Goal: Task Accomplishment & Management: Manage account settings

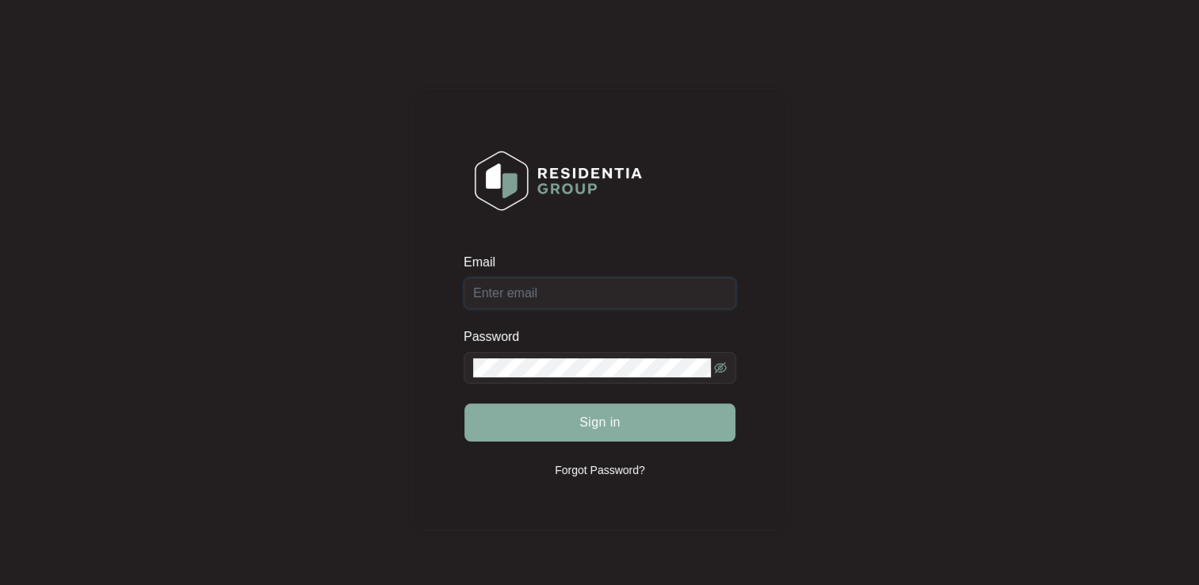
type input "[EMAIL_ADDRESS][DOMAIN_NAME]"
click at [590, 425] on span "Sign in" at bounding box center [599, 422] width 41 height 19
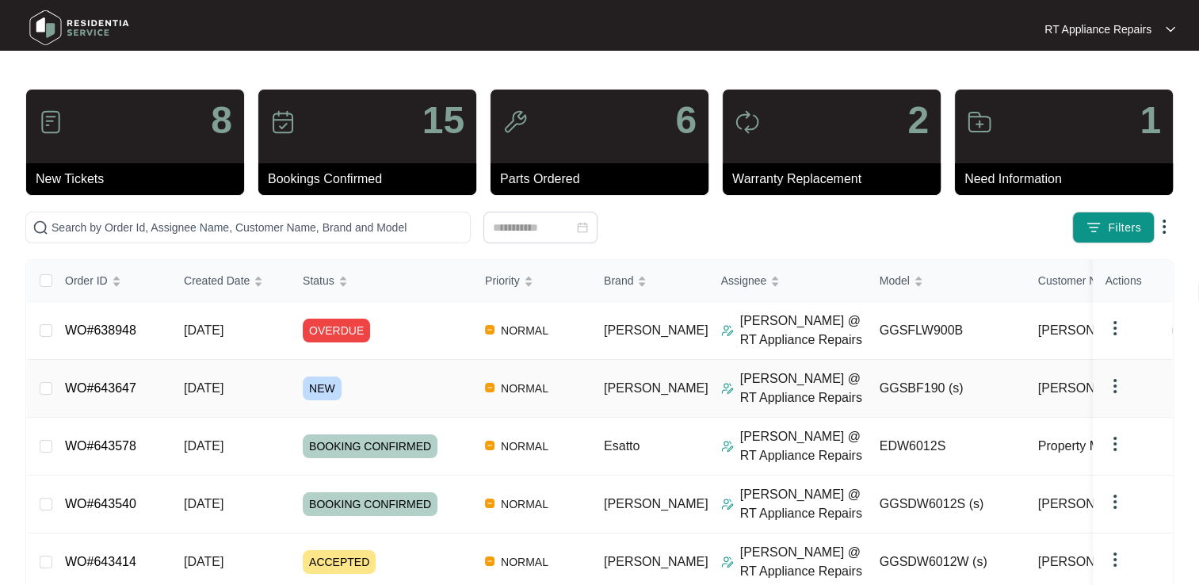
click at [124, 392] on link "WO#643647" at bounding box center [100, 387] width 71 height 13
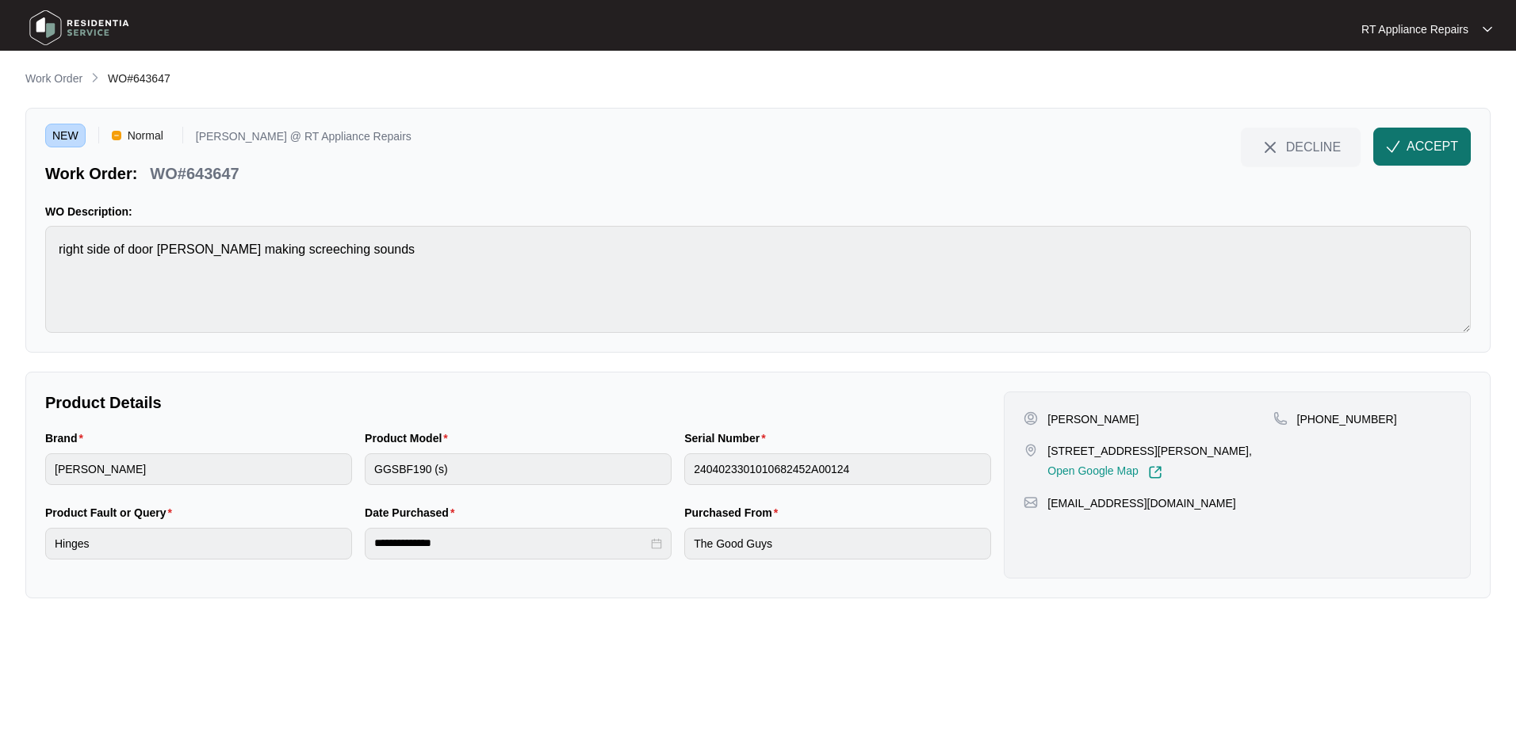
click at [1199, 148] on span "ACCEPT" at bounding box center [1432, 146] width 52 height 19
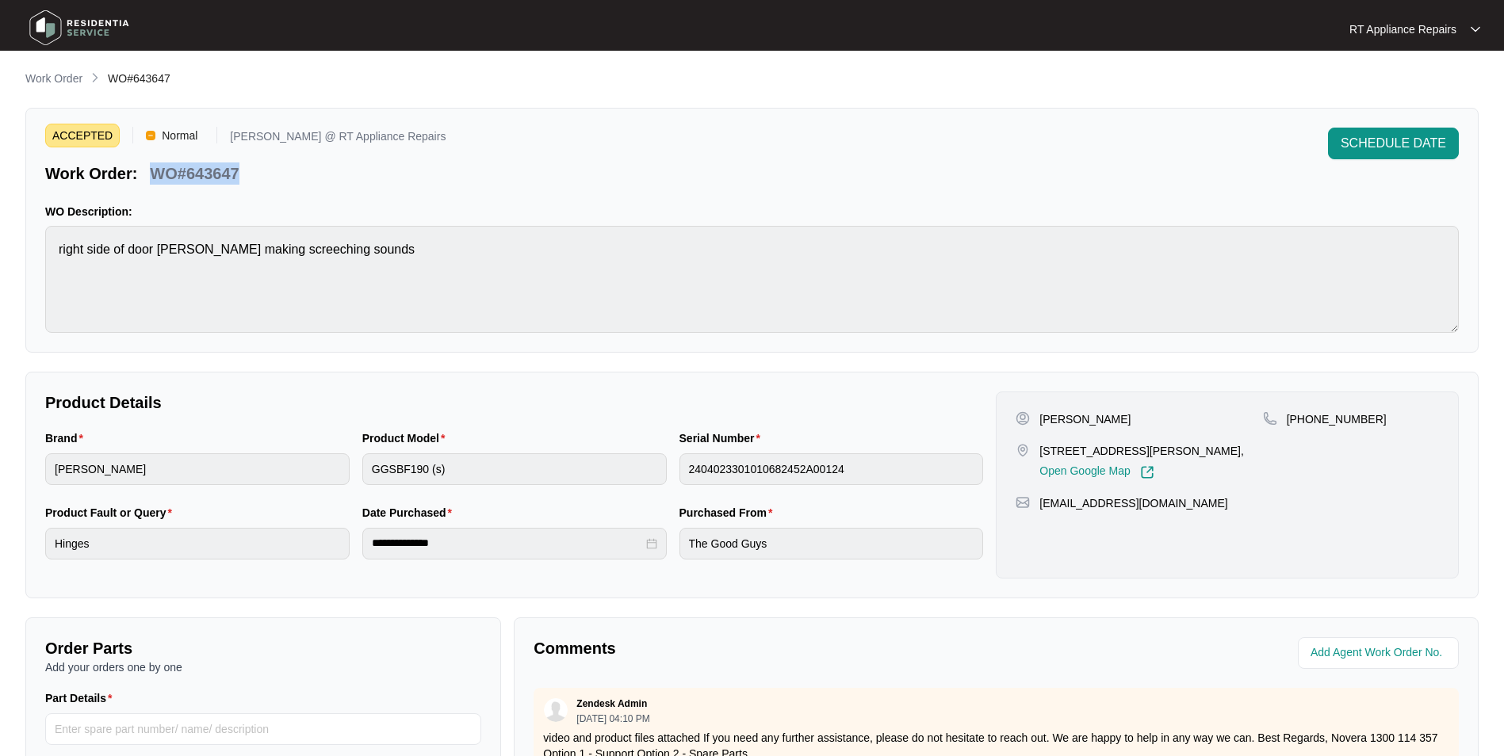
drag, startPoint x: 153, startPoint y: 173, endPoint x: 246, endPoint y: 172, distance: 92.8
click at [246, 172] on div "Work Order: WO#643647" at bounding box center [245, 171] width 400 height 28
copy p "WO#643647"
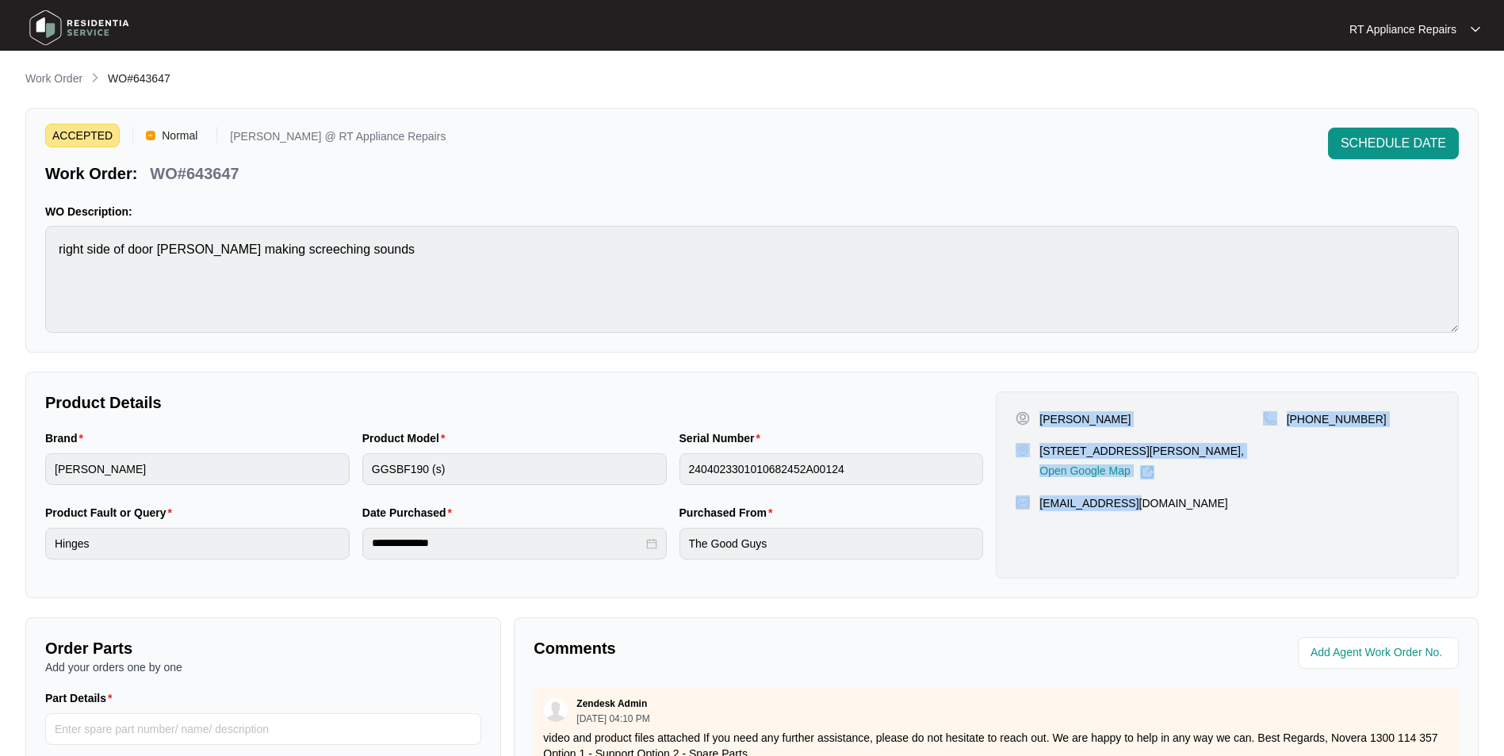
drag, startPoint x: 1041, startPoint y: 421, endPoint x: 1167, endPoint y: 503, distance: 150.2
click at [1167, 503] on div "[PERSON_NAME] [STREET_ADDRESS][PERSON_NAME], Open Google Map [PHONE_NUMBER] [EM…" at bounding box center [1227, 485] width 463 height 187
copy div "[PERSON_NAME] [STREET_ADDRESS][PERSON_NAME], Open Google Map [PHONE_NUMBER] [EM…"
click at [1199, 145] on span "SCHEDULE DATE" at bounding box center [1393, 143] width 105 height 19
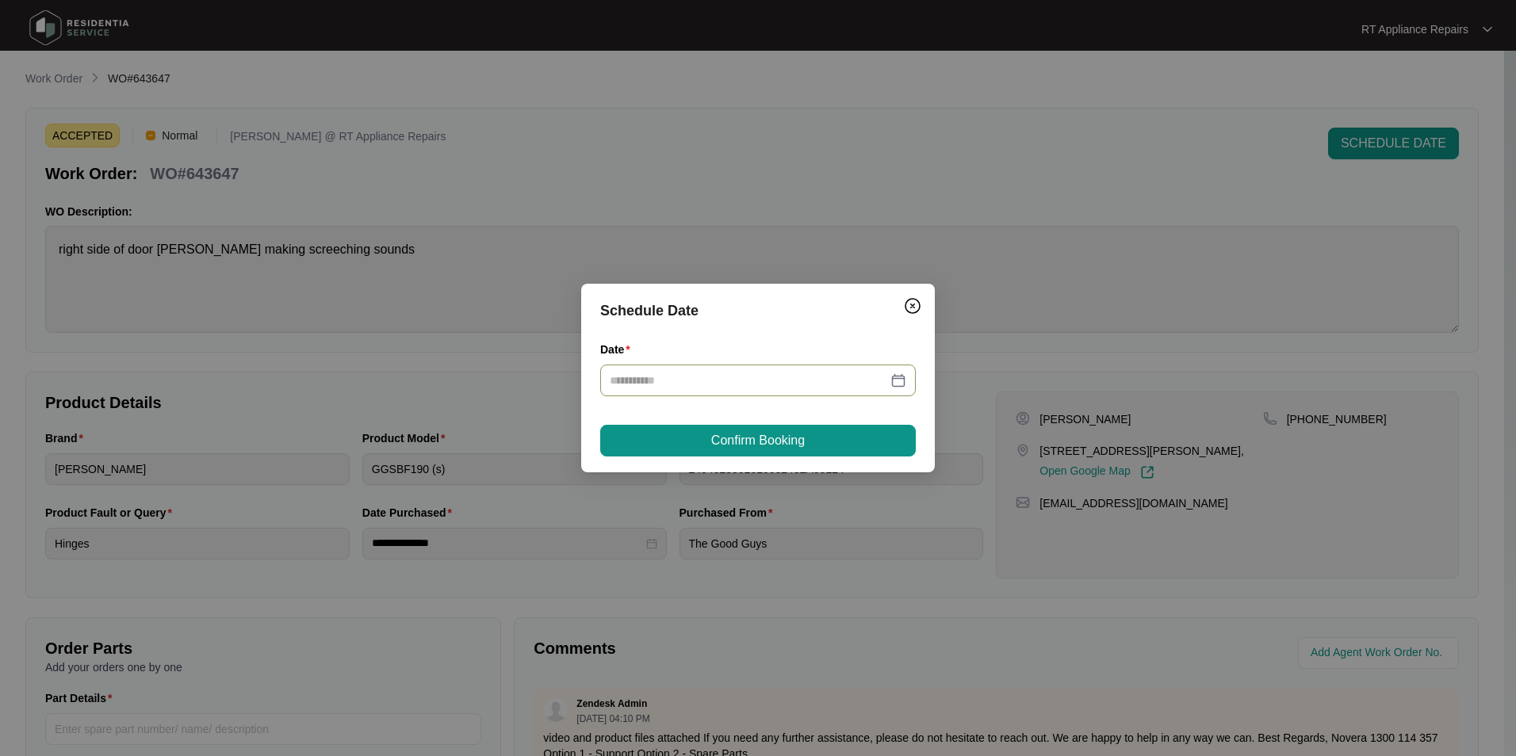
click at [726, 388] on input "Date" at bounding box center [748, 380] width 277 height 17
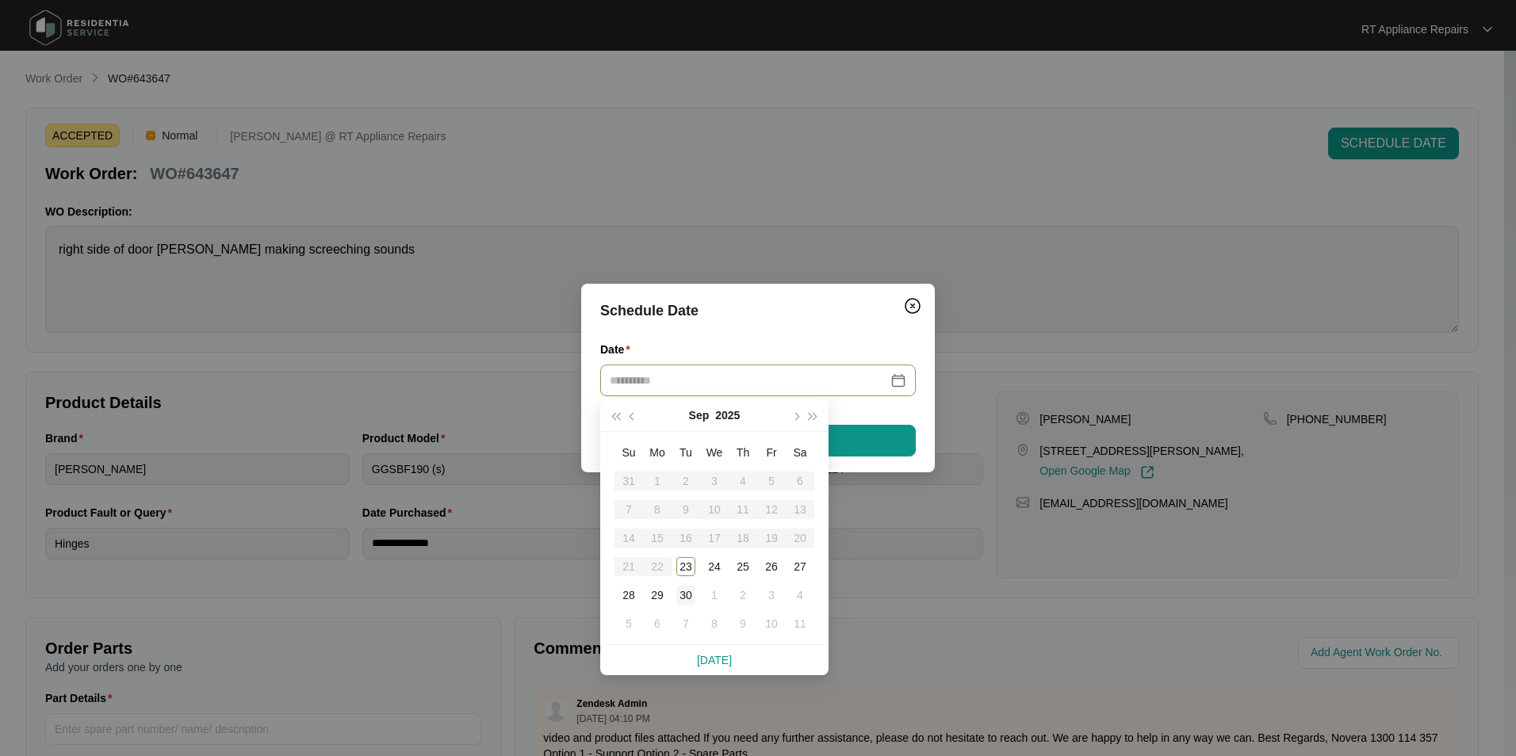
click at [684, 584] on div "30" at bounding box center [685, 595] width 19 height 19
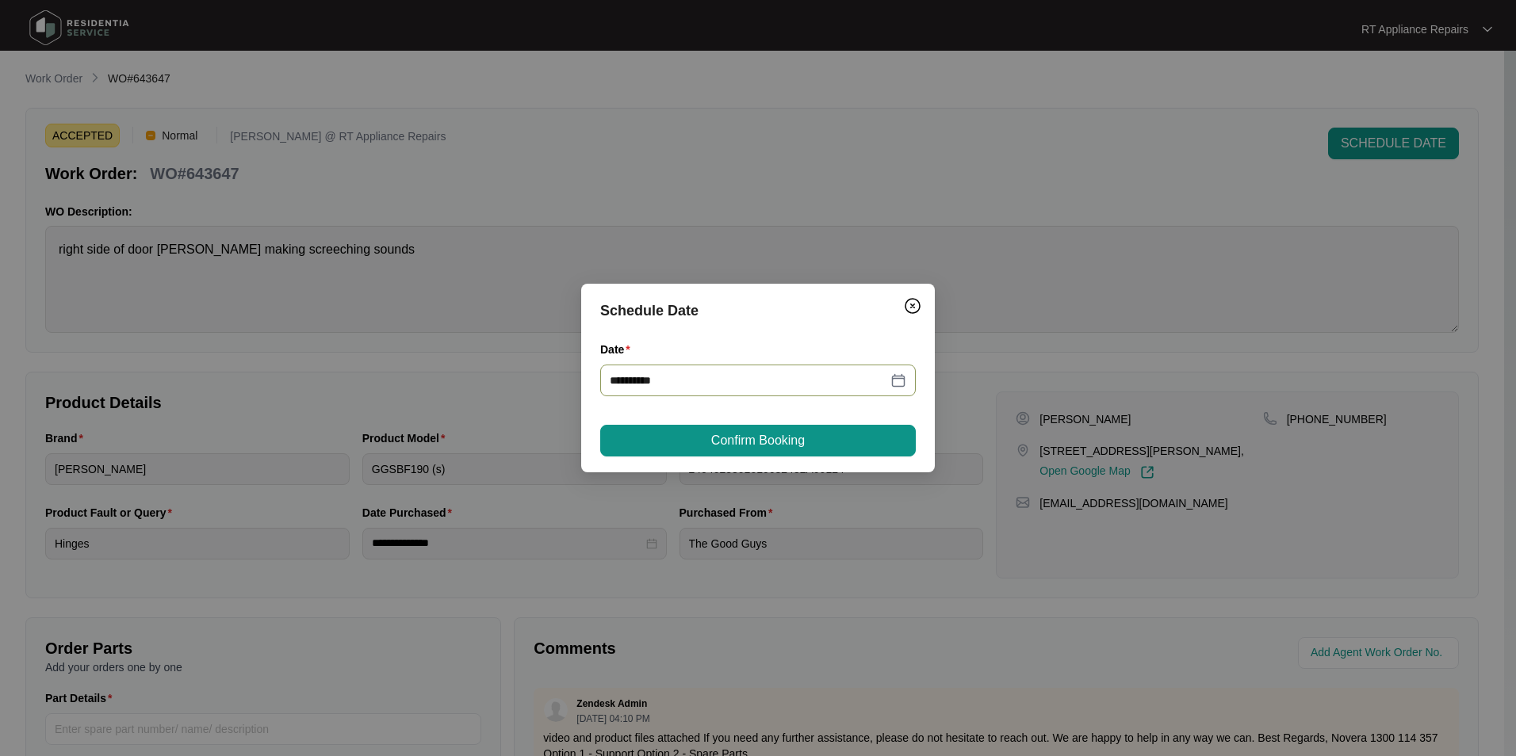
type input "**********"
click at [750, 446] on span "Confirm Booking" at bounding box center [758, 440] width 94 height 19
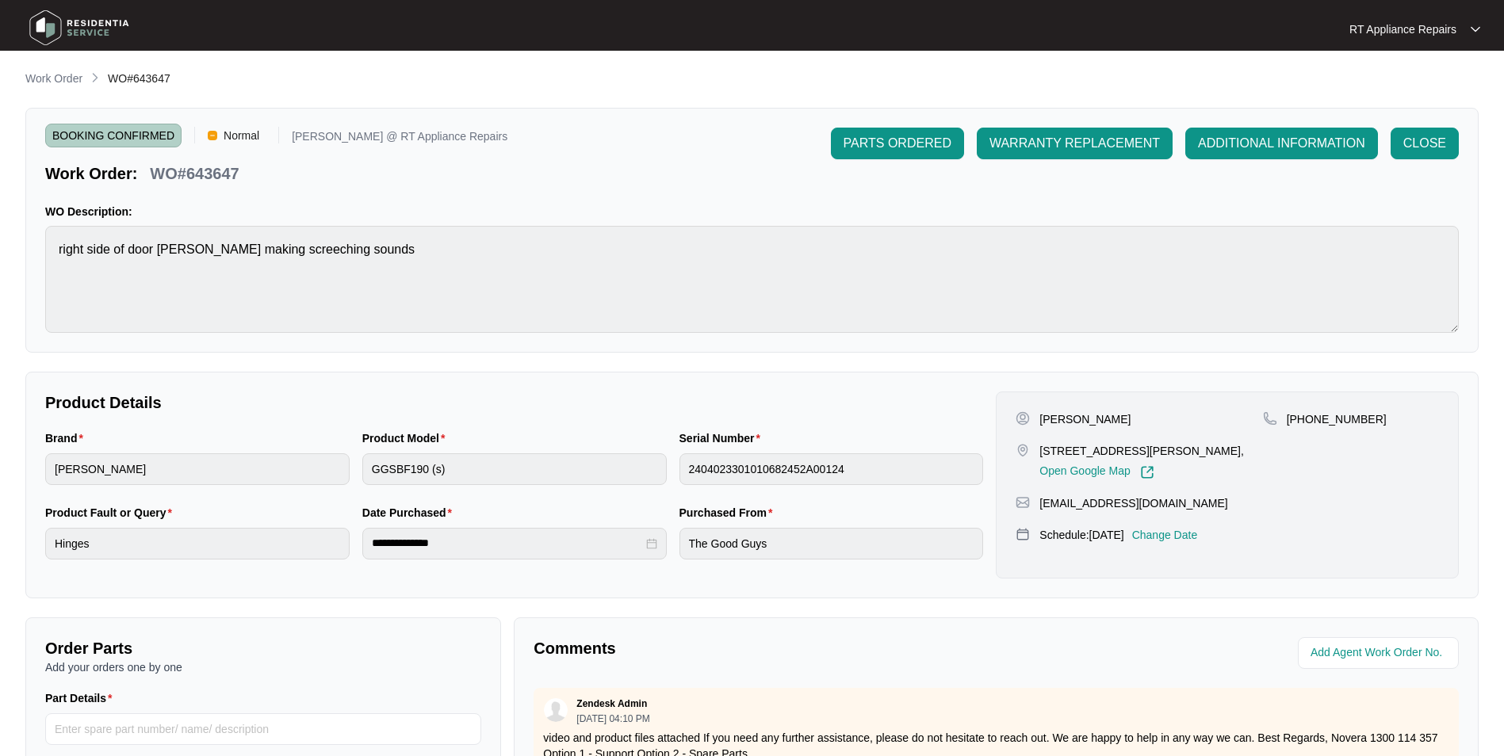
click at [156, 174] on p "WO#643647" at bounding box center [194, 174] width 89 height 22
drag, startPoint x: 156, startPoint y: 174, endPoint x: 250, endPoint y: 170, distance: 93.6
click at [250, 170] on div "Work Order: WO#643647" at bounding box center [276, 171] width 462 height 28
copy p "WO#643647"
click at [319, 174] on div "Work Order: WO#643647" at bounding box center [276, 171] width 462 height 28
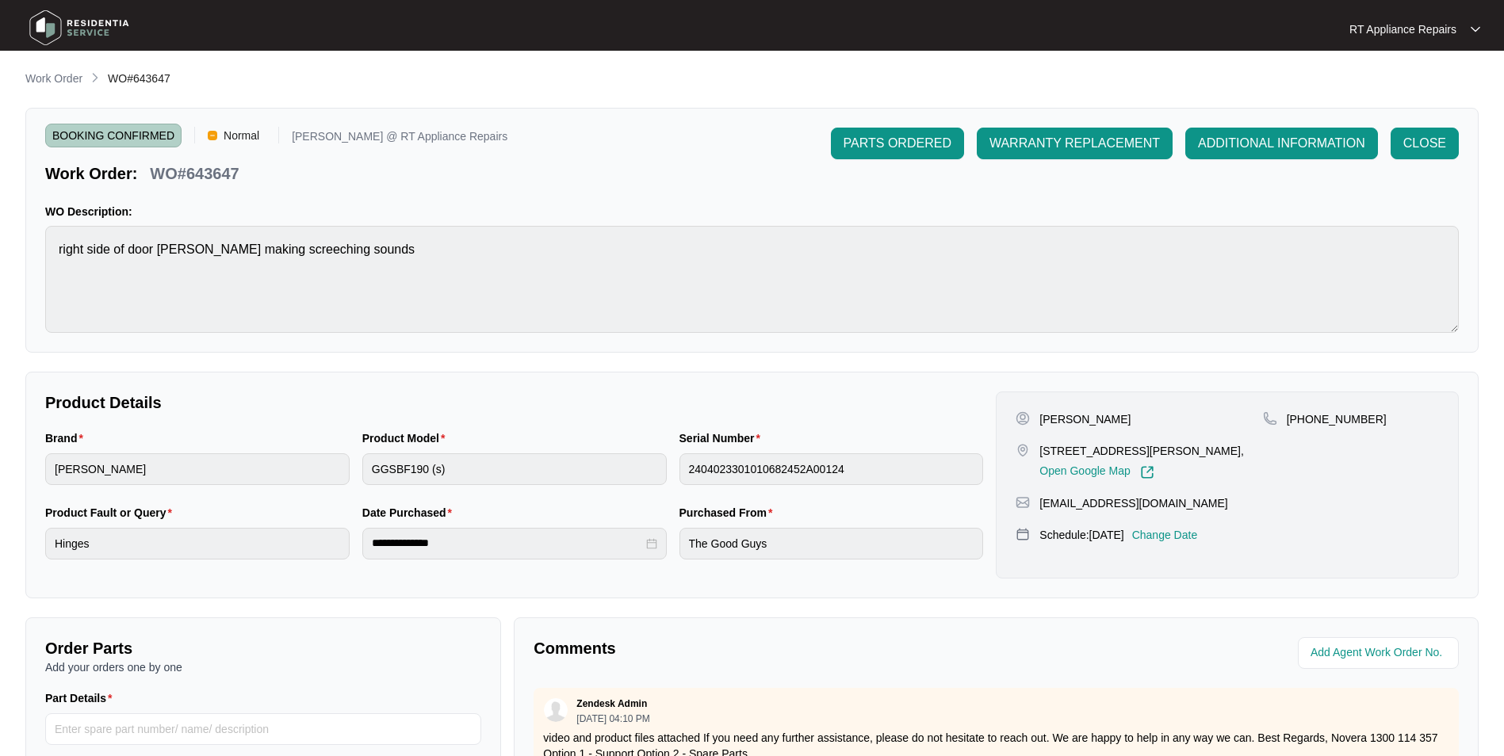
click at [1199, 33] on p "RT Appliance Repairs" at bounding box center [1402, 29] width 107 height 16
click at [1199, 80] on p "Log Out" at bounding box center [1427, 84] width 80 height 16
